Goal: Find contact information: Find contact information

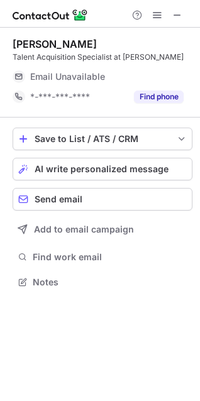
scroll to position [274, 200]
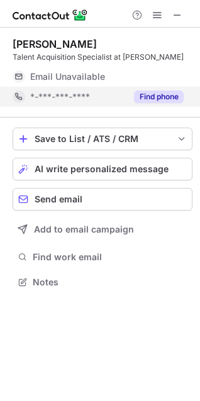
click at [171, 92] on button "Find phone" at bounding box center [159, 97] width 50 height 13
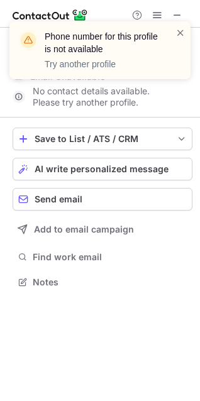
click at [186, 30] on div "Phone number for this profile is not available Try another profile" at bounding box center [99, 50] width 181 height 58
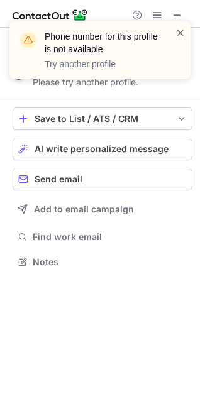
scroll to position [253, 200]
click at [182, 35] on span at bounding box center [180, 32] width 10 height 13
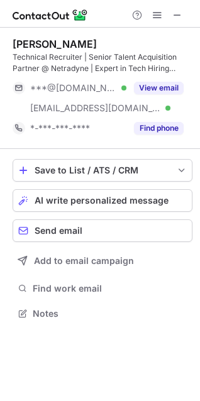
scroll to position [305, 200]
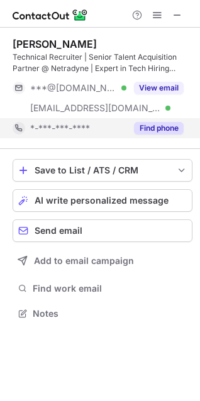
click at [157, 125] on button "Find phone" at bounding box center [159, 128] width 50 height 13
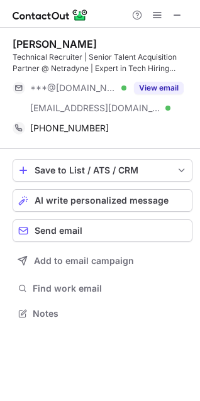
click at [153, 88] on button "View email" at bounding box center [159, 88] width 50 height 13
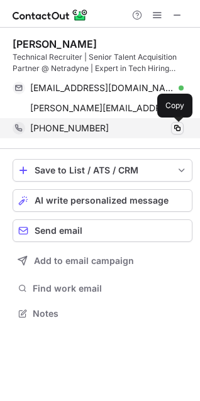
click at [177, 131] on span at bounding box center [177, 128] width 10 height 10
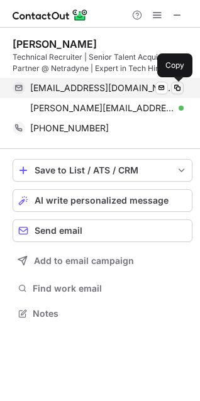
click at [176, 91] on span at bounding box center [177, 88] width 10 height 10
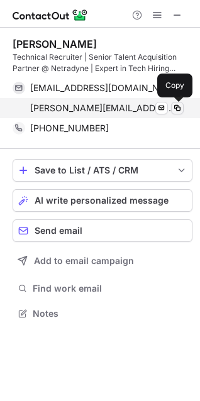
click at [174, 108] on span at bounding box center [177, 108] width 10 height 10
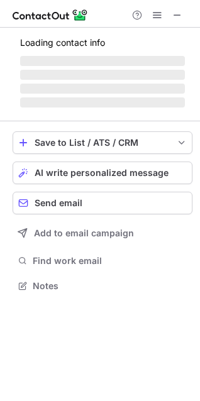
scroll to position [285, 200]
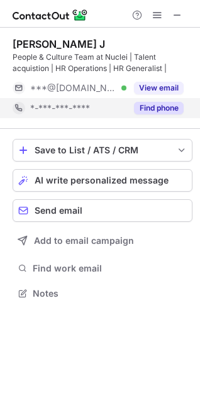
click at [169, 101] on div "Find phone" at bounding box center [154, 108] width 57 height 20
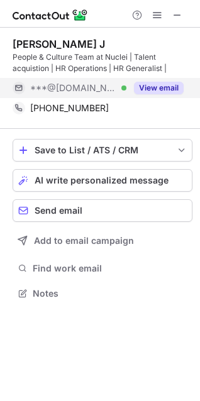
click at [157, 86] on button "View email" at bounding box center [159, 88] width 50 height 13
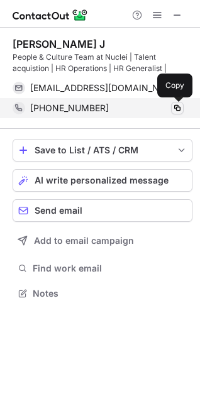
click at [175, 108] on span at bounding box center [177, 108] width 10 height 10
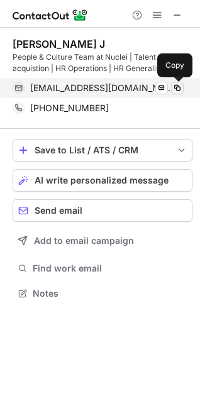
click at [175, 92] on span at bounding box center [177, 88] width 10 height 10
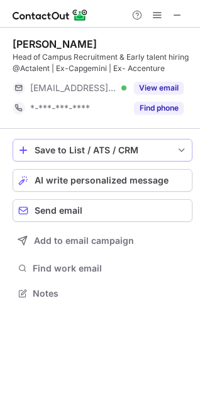
scroll to position [285, 200]
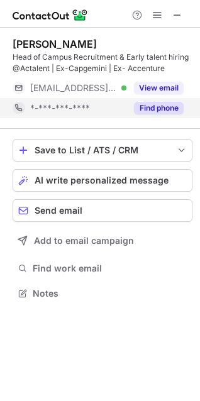
click at [165, 114] on div "Find phone" at bounding box center [154, 108] width 57 height 20
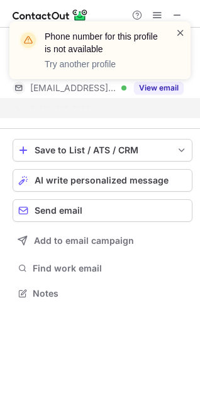
scroll to position [265, 200]
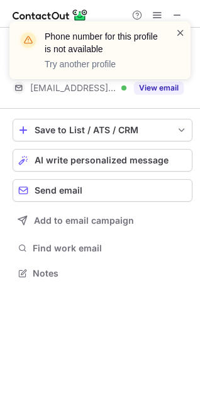
click at [177, 31] on span at bounding box center [180, 32] width 10 height 13
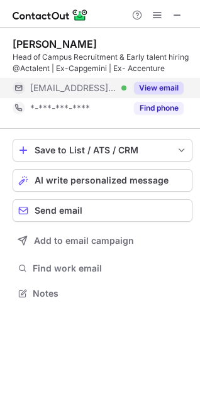
scroll to position [285, 200]
click at [156, 87] on button "View email" at bounding box center [159, 88] width 50 height 13
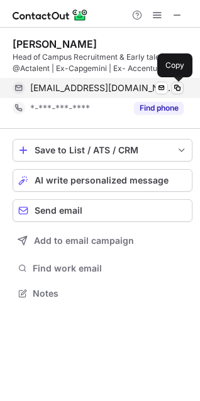
click at [176, 86] on span at bounding box center [177, 88] width 10 height 10
